Goal: Navigation & Orientation: Find specific page/section

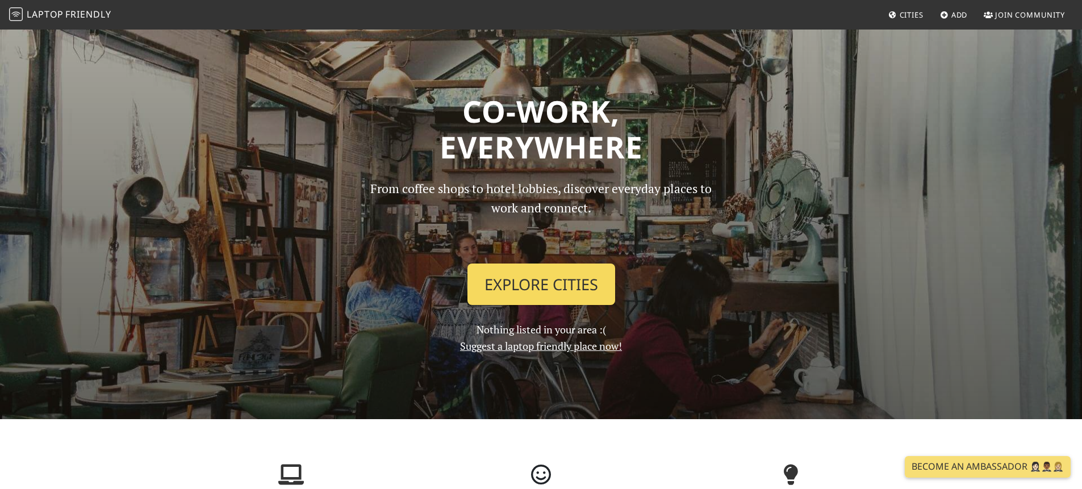
click at [547, 286] on link "Explore Cities" at bounding box center [542, 285] width 148 height 42
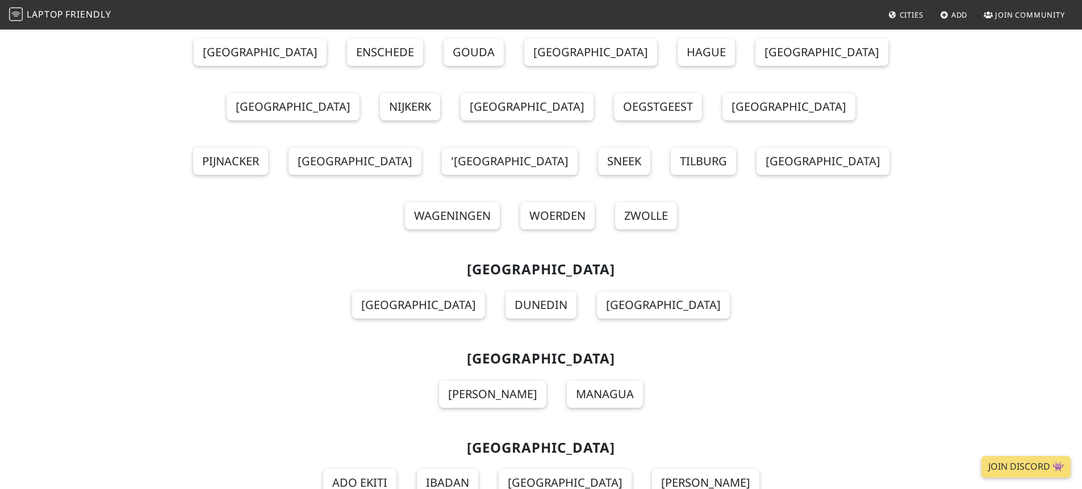
scroll to position [8871, 0]
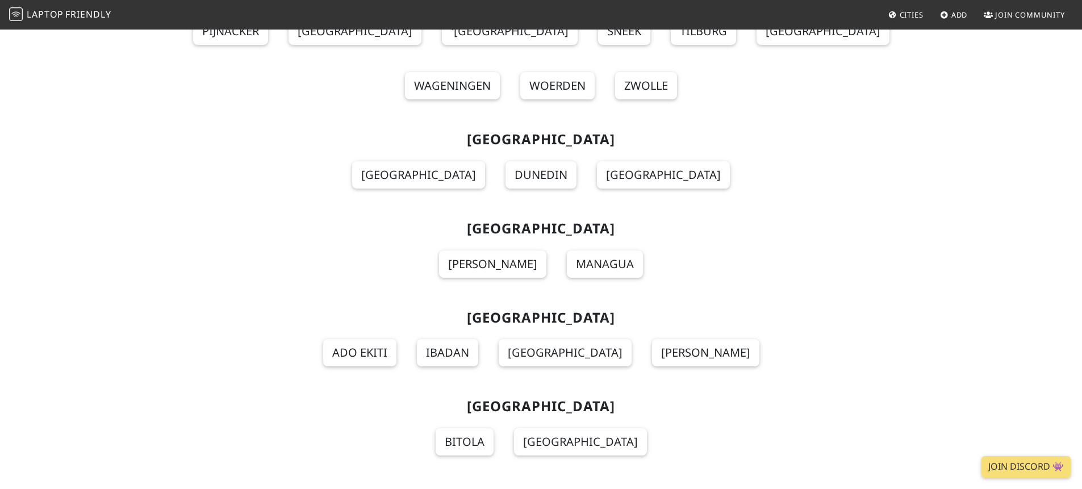
scroll to position [8948, 0]
